Goal: Navigation & Orientation: Find specific page/section

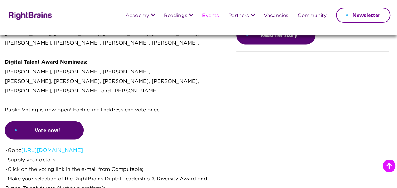
scroll to position [537, 0]
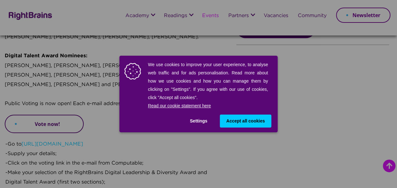
click at [62, 107] on div "We use cookies to improve your user experience, to analyse web traffic and for …" at bounding box center [198, 94] width 397 height 188
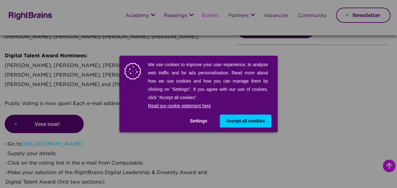
click at [265, 123] on button "Accept all cookies" at bounding box center [245, 120] width 51 height 13
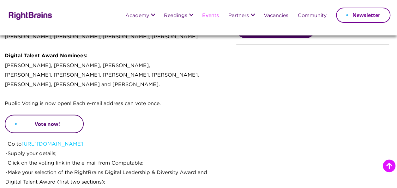
click at [51, 114] on link "Vote now!" at bounding box center [44, 123] width 79 height 18
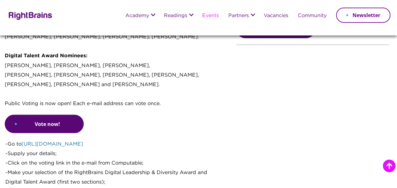
click at [59, 141] on link "https://bit.ly/4kkgC1C" at bounding box center [52, 143] width 62 height 5
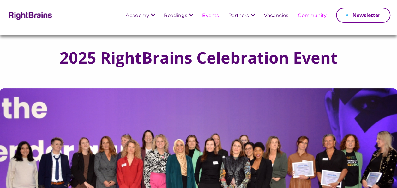
click at [306, 15] on link "Community" at bounding box center [312, 15] width 29 height 5
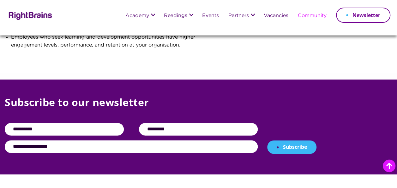
scroll to position [513, 0]
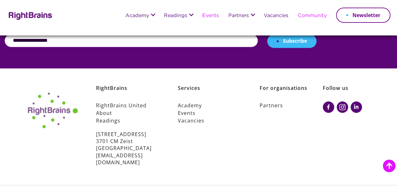
click at [203, 18] on link "Events" at bounding box center [210, 15] width 17 height 5
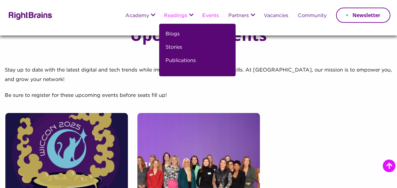
scroll to position [410, 0]
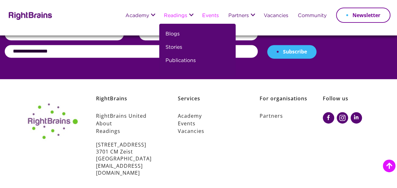
click at [181, 18] on link "Readings" at bounding box center [175, 15] width 23 height 5
